Goal: Check status

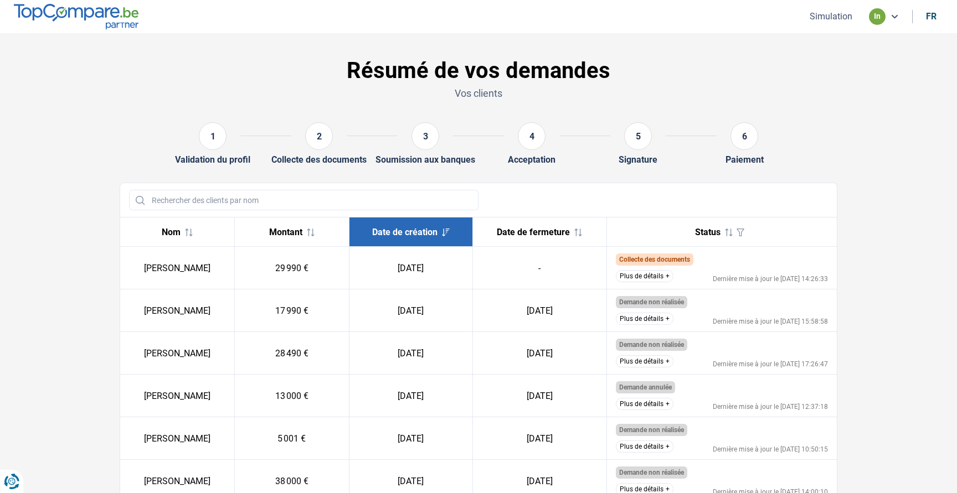
click at [641, 283] on td "Collecte des documents Le client ne nous a toujours pas envoyé les documents su…" at bounding box center [721, 268] width 230 height 43
click at [643, 278] on button "Plus de détails" at bounding box center [645, 276] width 58 height 12
click at [659, 273] on button "Plus de détails" at bounding box center [645, 276] width 58 height 12
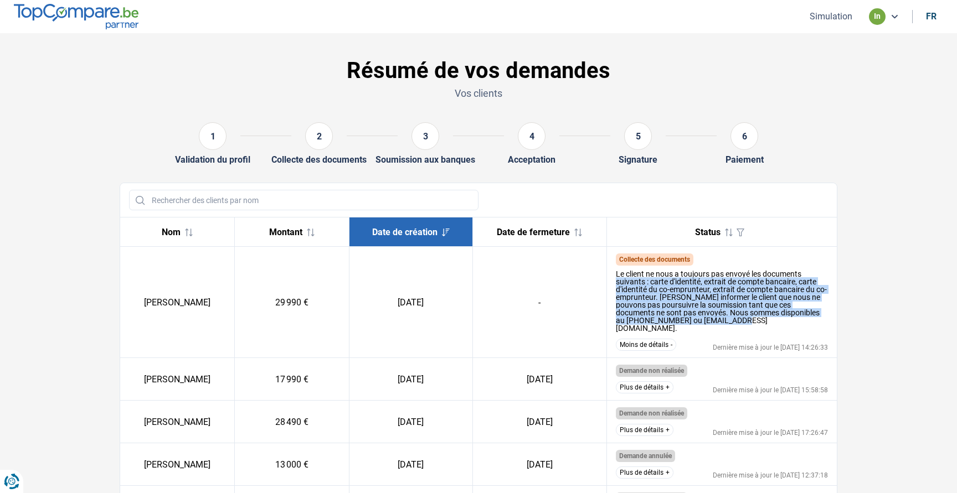
drag, startPoint x: 750, startPoint y: 321, endPoint x: 616, endPoint y: 278, distance: 140.2
click at [616, 278] on div "Le client ne nous a toujours pas envoyé les documents suivants : carte d'identi…" at bounding box center [722, 301] width 213 height 62
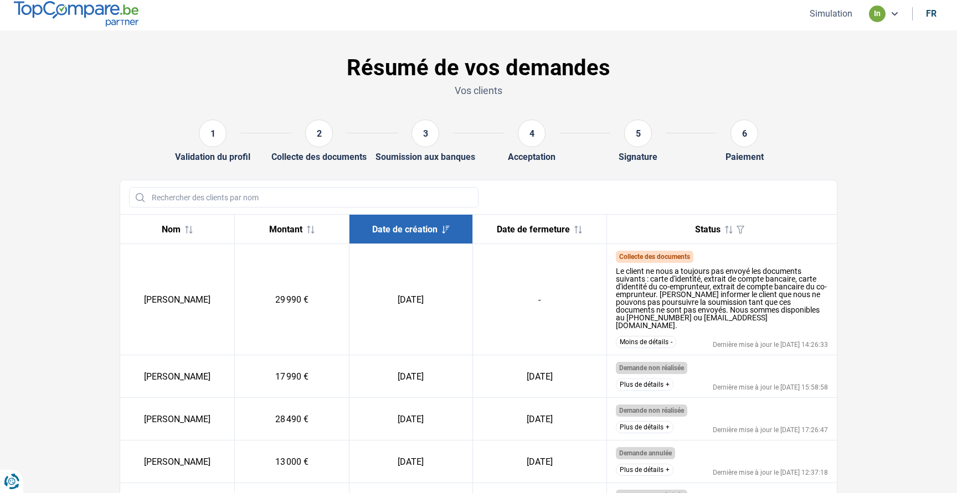
click at [616, 270] on div "Le client ne nous a toujours pas envoyé les documents suivants : carte d'identi…" at bounding box center [722, 298] width 213 height 62
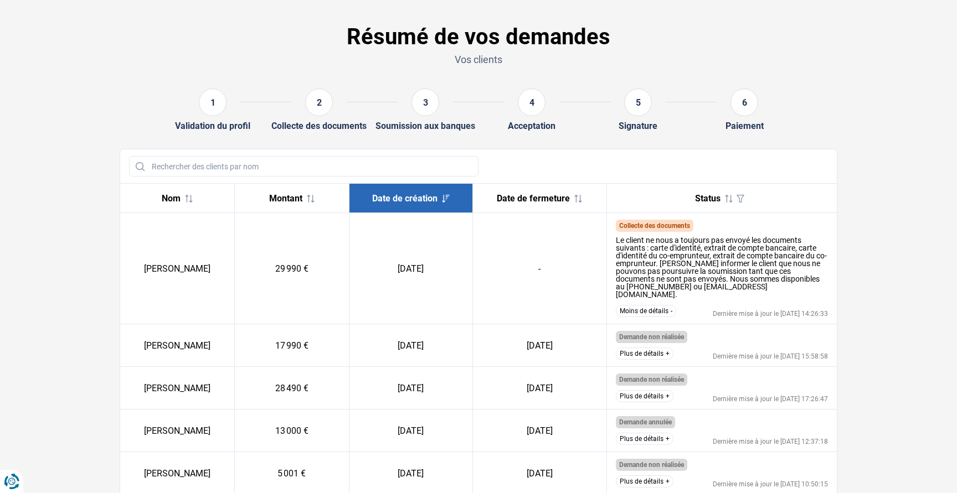
scroll to position [36, 0]
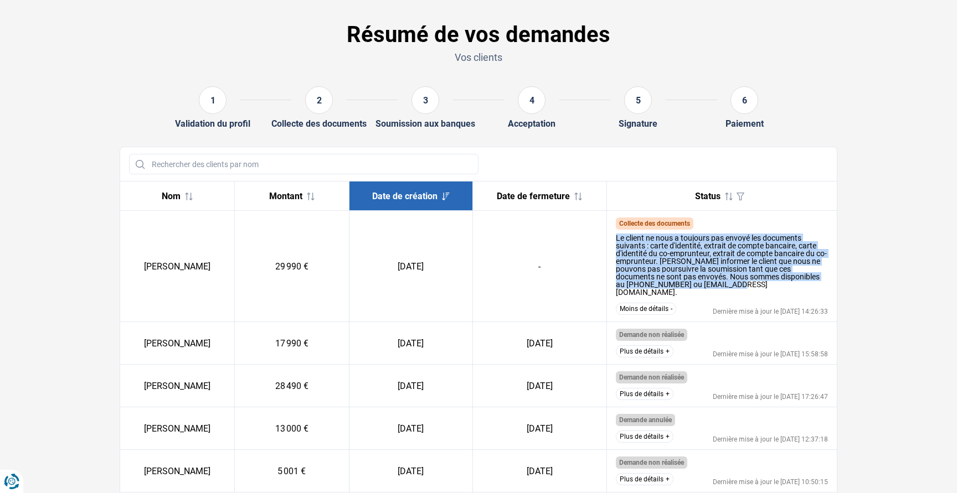
drag, startPoint x: 748, startPoint y: 286, endPoint x: 630, endPoint y: 238, distance: 127.6
click at [608, 240] on td "Collecte des documents Le client ne nous a toujours pas envoyé les documents su…" at bounding box center [721, 266] width 230 height 111
click at [814, 230] on div "Le client ne nous a toujours pas envoyé les documents suivants : carte d'identi…" at bounding box center [722, 263] width 213 height 69
drag, startPoint x: 749, startPoint y: 287, endPoint x: 611, endPoint y: 238, distance: 145.7
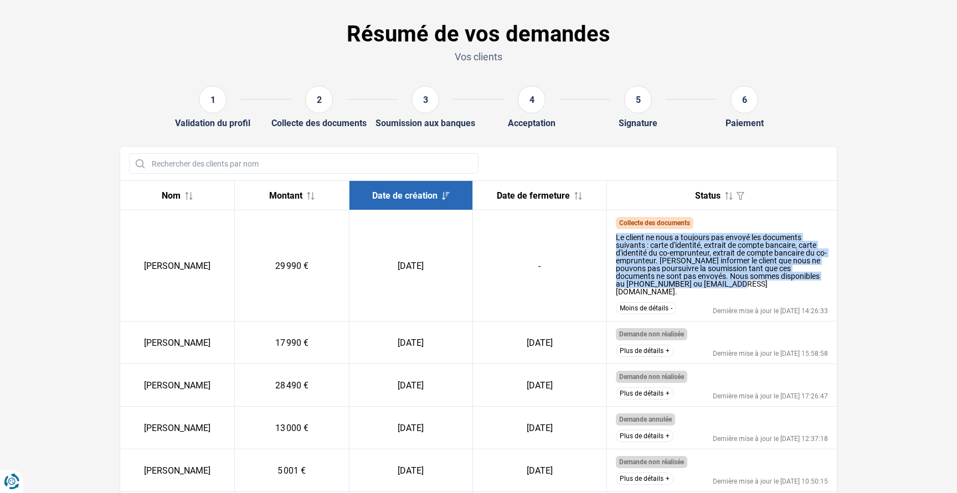
click at [611, 238] on td "Collecte des documents Le client ne nous a toujours pas envoyé les documents su…" at bounding box center [721, 265] width 230 height 111
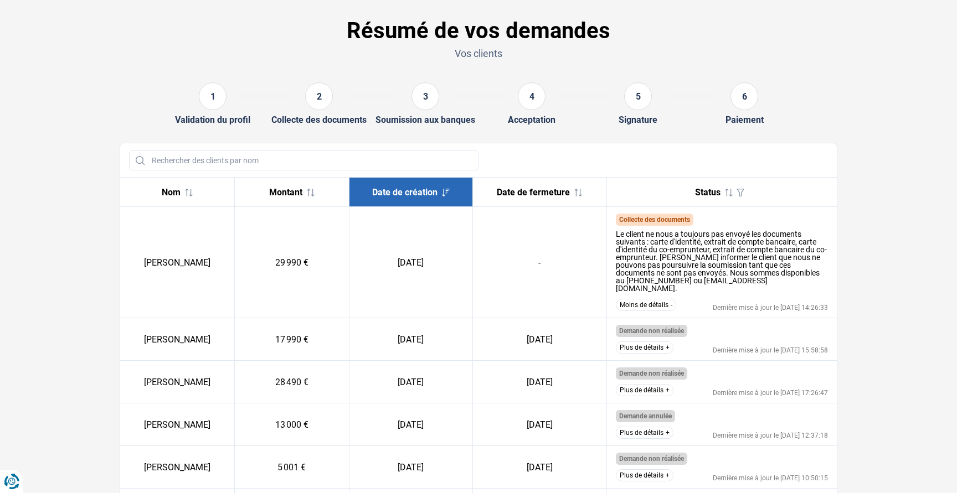
click at [819, 218] on div "Collecte des documents" at bounding box center [722, 220] width 213 height 12
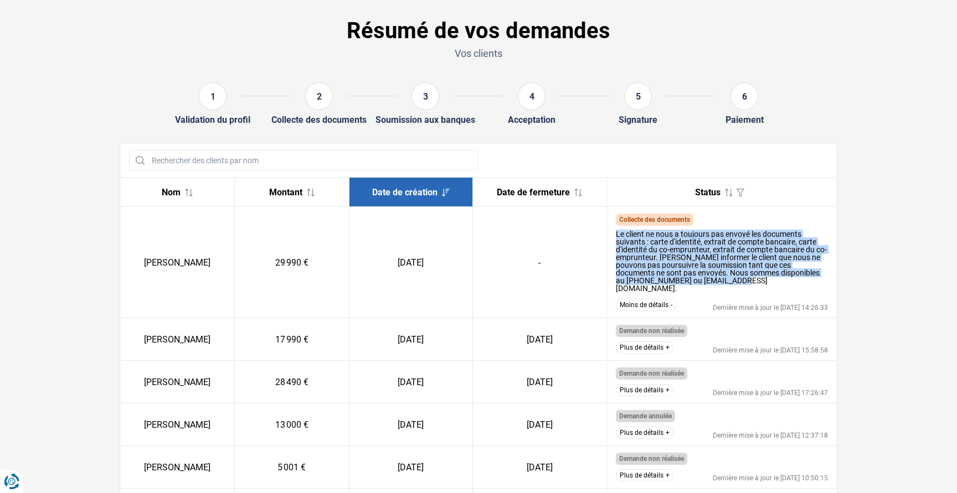
drag, startPoint x: 750, startPoint y: 278, endPoint x: 616, endPoint y: 236, distance: 140.8
click at [616, 236] on div "Le client ne nous a toujours pas envoyé les documents suivants : carte d'identi…" at bounding box center [722, 261] width 213 height 62
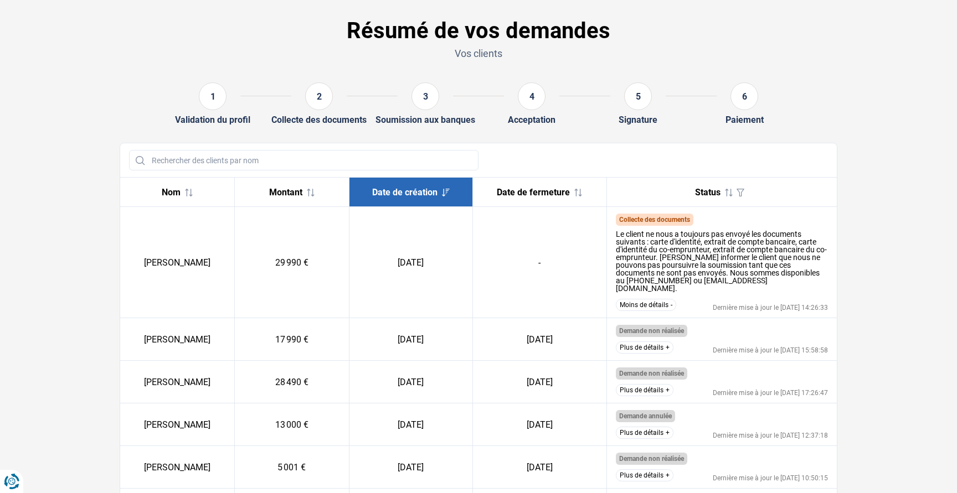
click at [798, 224] on div "Collecte des documents" at bounding box center [722, 220] width 213 height 12
click at [648, 300] on button "Moins de détails" at bounding box center [646, 305] width 60 height 12
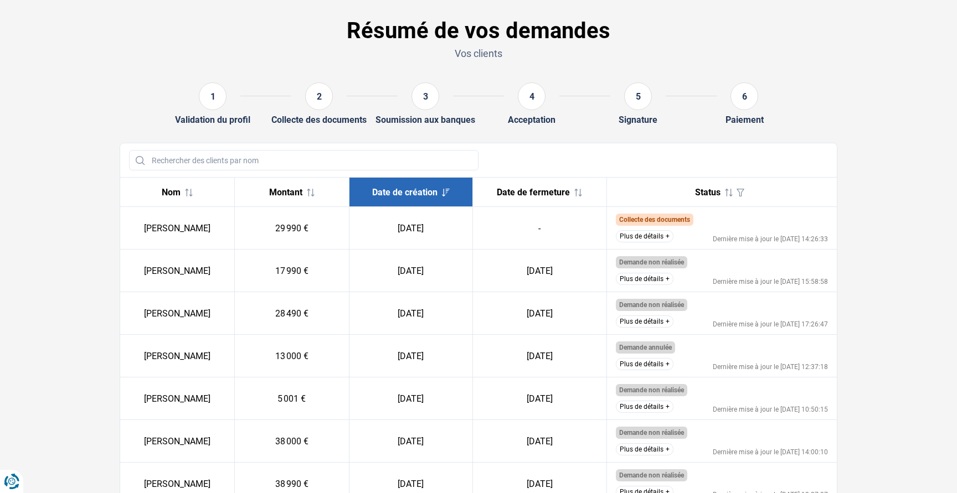
click at [643, 238] on button "Plus de détails" at bounding box center [645, 236] width 58 height 12
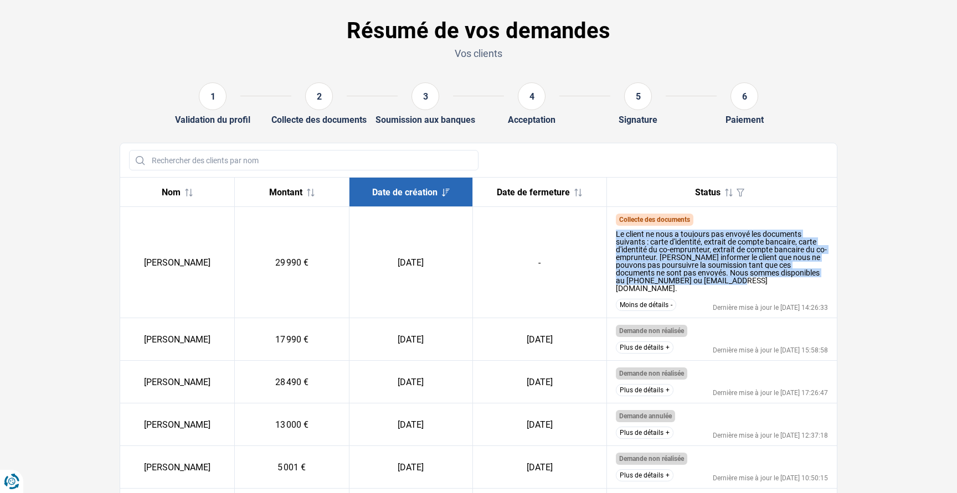
drag, startPoint x: 749, startPoint y: 280, endPoint x: 614, endPoint y: 236, distance: 141.5
click at [614, 236] on td "Collecte des documents Le client ne nous a toujours pas envoyé les documents su…" at bounding box center [721, 262] width 230 height 111
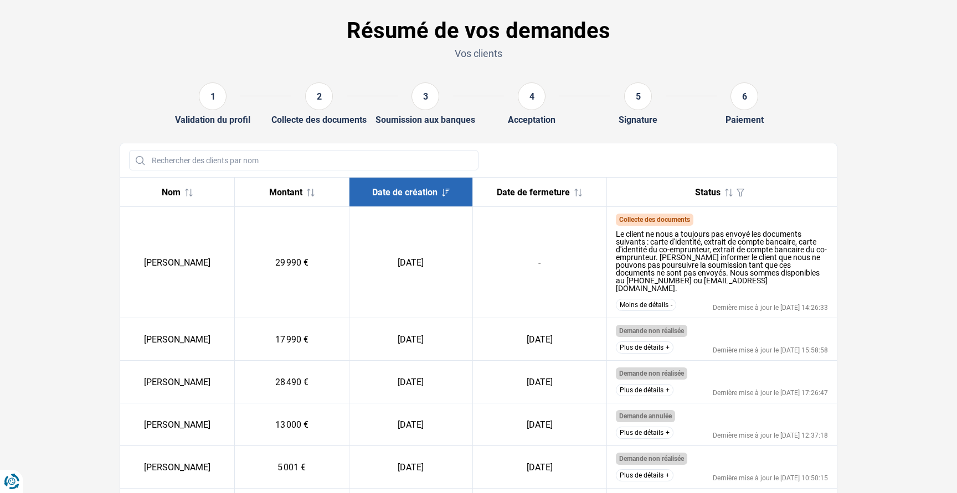
click at [765, 285] on div "Le client ne nous a toujours pas envoyé les documents suivants : carte d'identi…" at bounding box center [722, 260] width 213 height 69
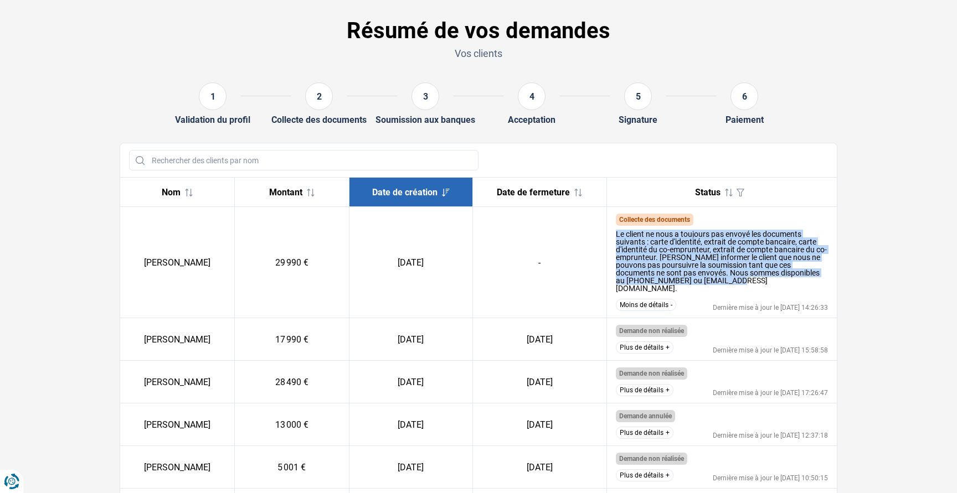
drag, startPoint x: 747, startPoint y: 282, endPoint x: 616, endPoint y: 236, distance: 138.3
click at [616, 236] on div "Le client ne nous a toujours pas envoyé les documents suivants : carte d'identi…" at bounding box center [722, 261] width 213 height 62
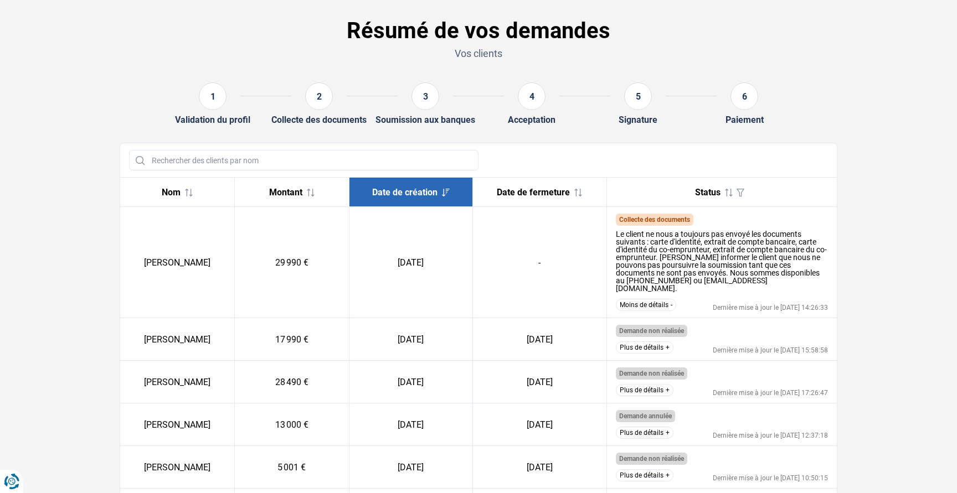
click at [757, 281] on div "Le client ne nous a toujours pas envoyé les documents suivants : carte d'identi…" at bounding box center [722, 261] width 213 height 62
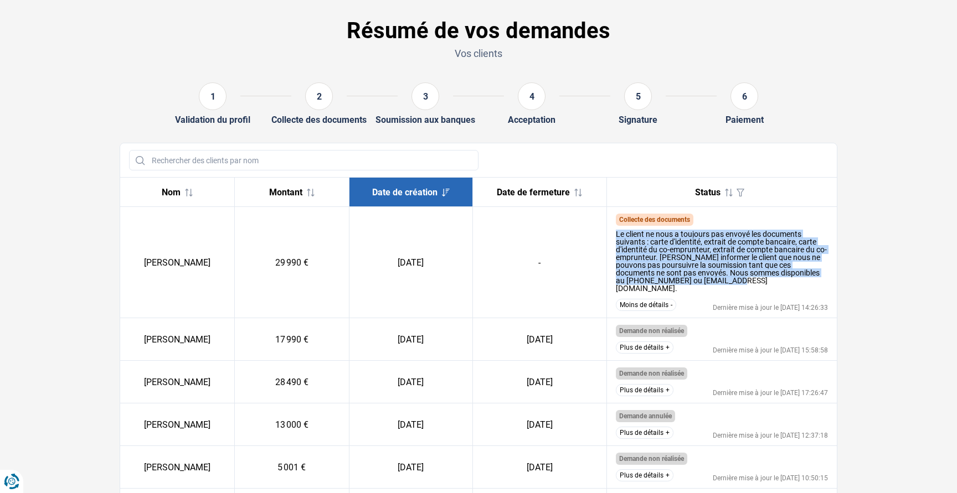
drag, startPoint x: 747, startPoint y: 279, endPoint x: 615, endPoint y: 236, distance: 139.2
click at [616, 236] on div "Le client ne nous a toujours pas envoyé les documents suivants : carte d'identi…" at bounding box center [722, 261] width 213 height 62
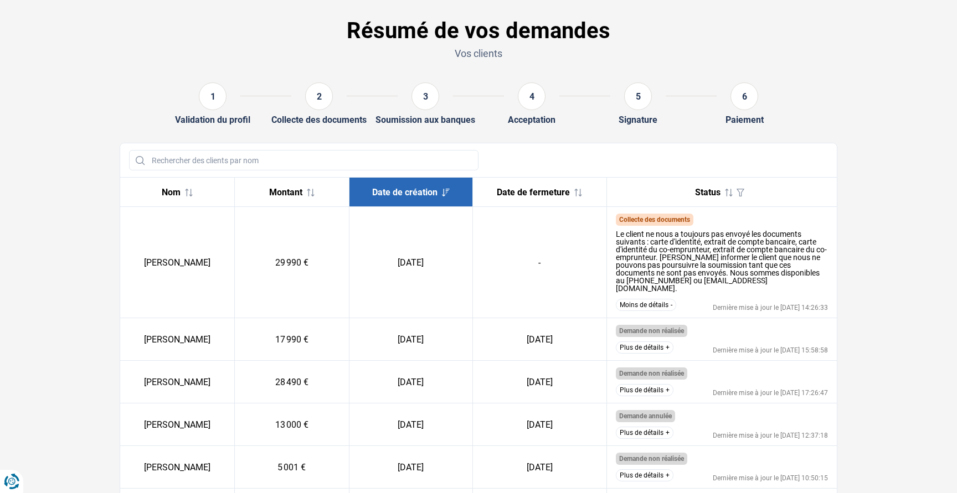
click at [752, 219] on div "Collecte des documents" at bounding box center [722, 220] width 213 height 12
drag, startPoint x: 749, startPoint y: 280, endPoint x: 675, endPoint y: 280, distance: 73.1
click at [675, 280] on div "Le client ne nous a toujours pas envoyé les documents suivants : carte d'identi…" at bounding box center [722, 261] width 213 height 62
click at [734, 259] on div "Le client ne nous a toujours pas envoyé les documents suivants : carte d'identi…" at bounding box center [722, 261] width 213 height 62
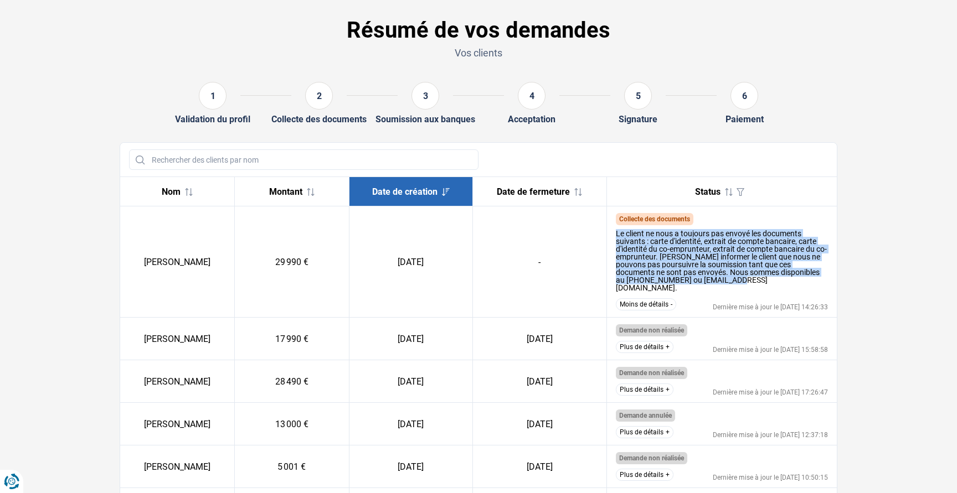
drag, startPoint x: 614, startPoint y: 231, endPoint x: 748, endPoint y: 278, distance: 141.8
click at [748, 278] on td "Collecte des documents Le client ne nous a toujours pas envoyé les documents su…" at bounding box center [721, 262] width 230 height 111
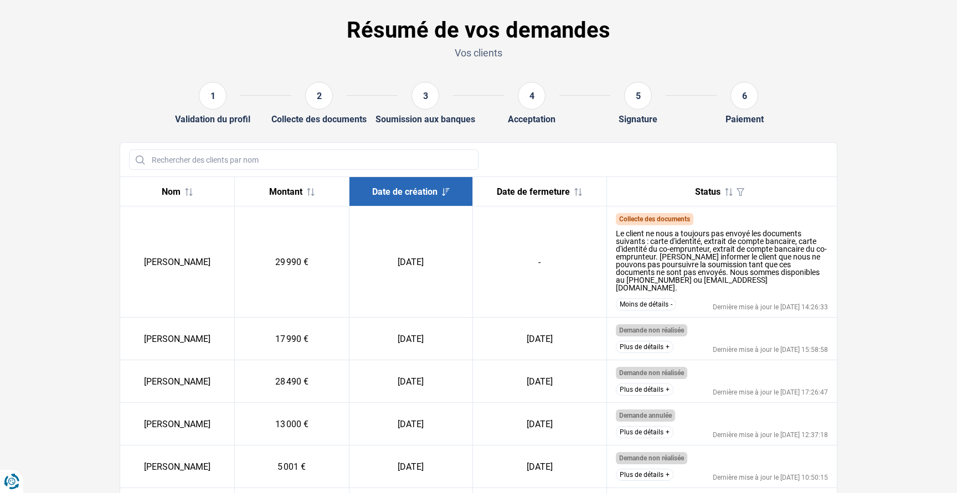
click at [761, 281] on div "Le client ne nous a toujours pas envoyé les documents suivants : carte d'identi…" at bounding box center [722, 261] width 213 height 62
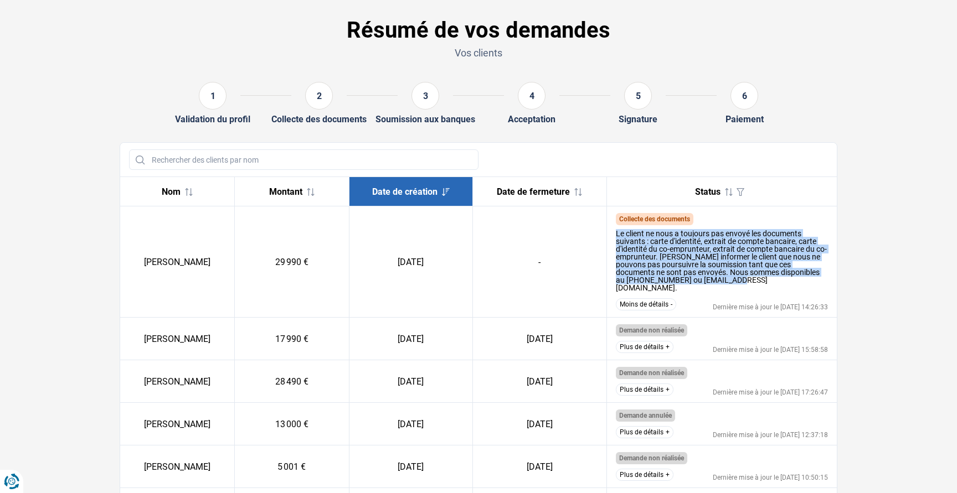
drag, startPoint x: 748, startPoint y: 279, endPoint x: 615, endPoint y: 234, distance: 140.8
click at [615, 234] on td "Collecte des documents Le client ne nous a toujours pas envoyé les documents su…" at bounding box center [721, 262] width 230 height 111
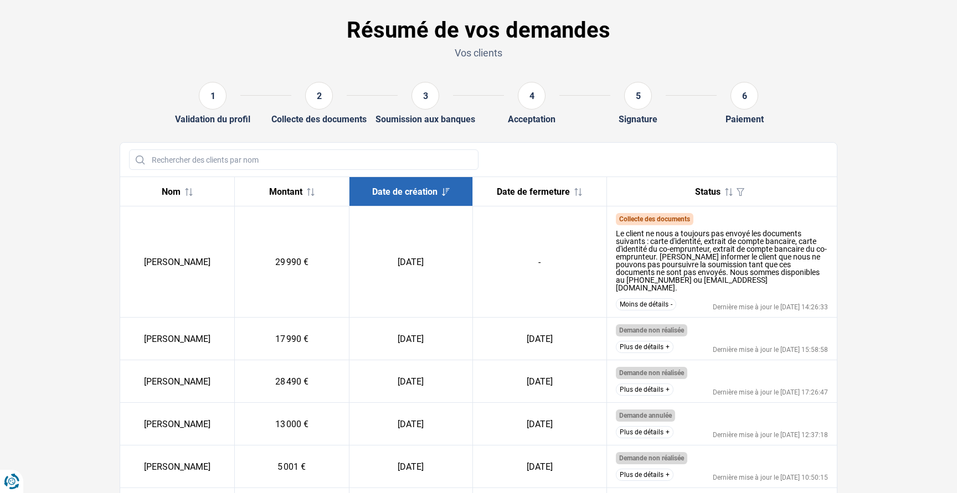
click at [758, 285] on div "Le client ne nous a toujours pas envoyé les documents suivants : carte d'identi…" at bounding box center [722, 259] width 213 height 69
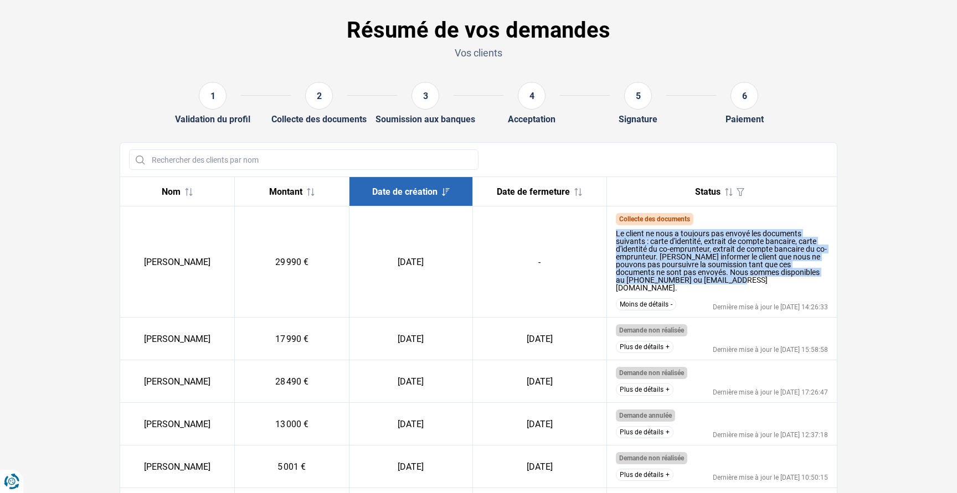
drag, startPoint x: 747, startPoint y: 278, endPoint x: 616, endPoint y: 236, distance: 137.3
click at [616, 236] on div "Le client ne nous a toujours pas envoyé les documents suivants : carte d'identi…" at bounding box center [722, 261] width 213 height 62
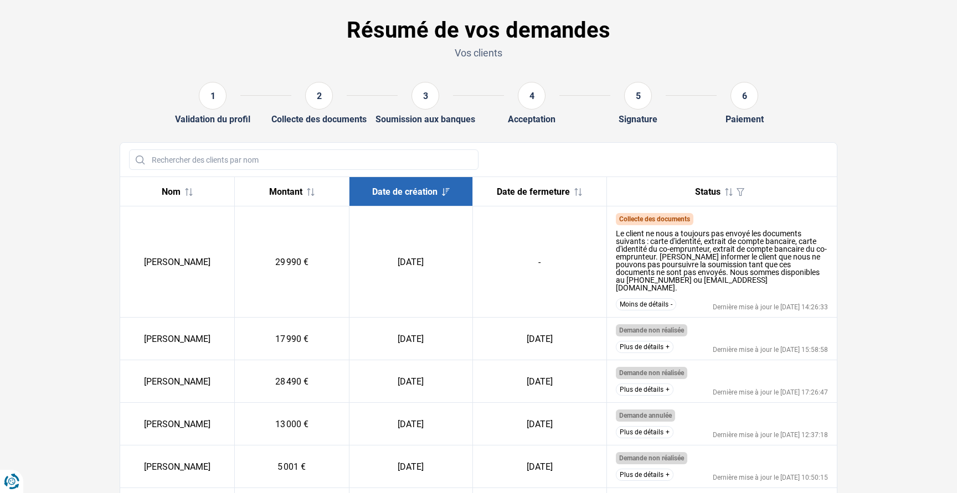
click at [781, 280] on div "Le client ne nous a toujours pas envoyé les documents suivants : carte d'identi…" at bounding box center [722, 261] width 213 height 62
